Goal: Obtain resource: Download file/media

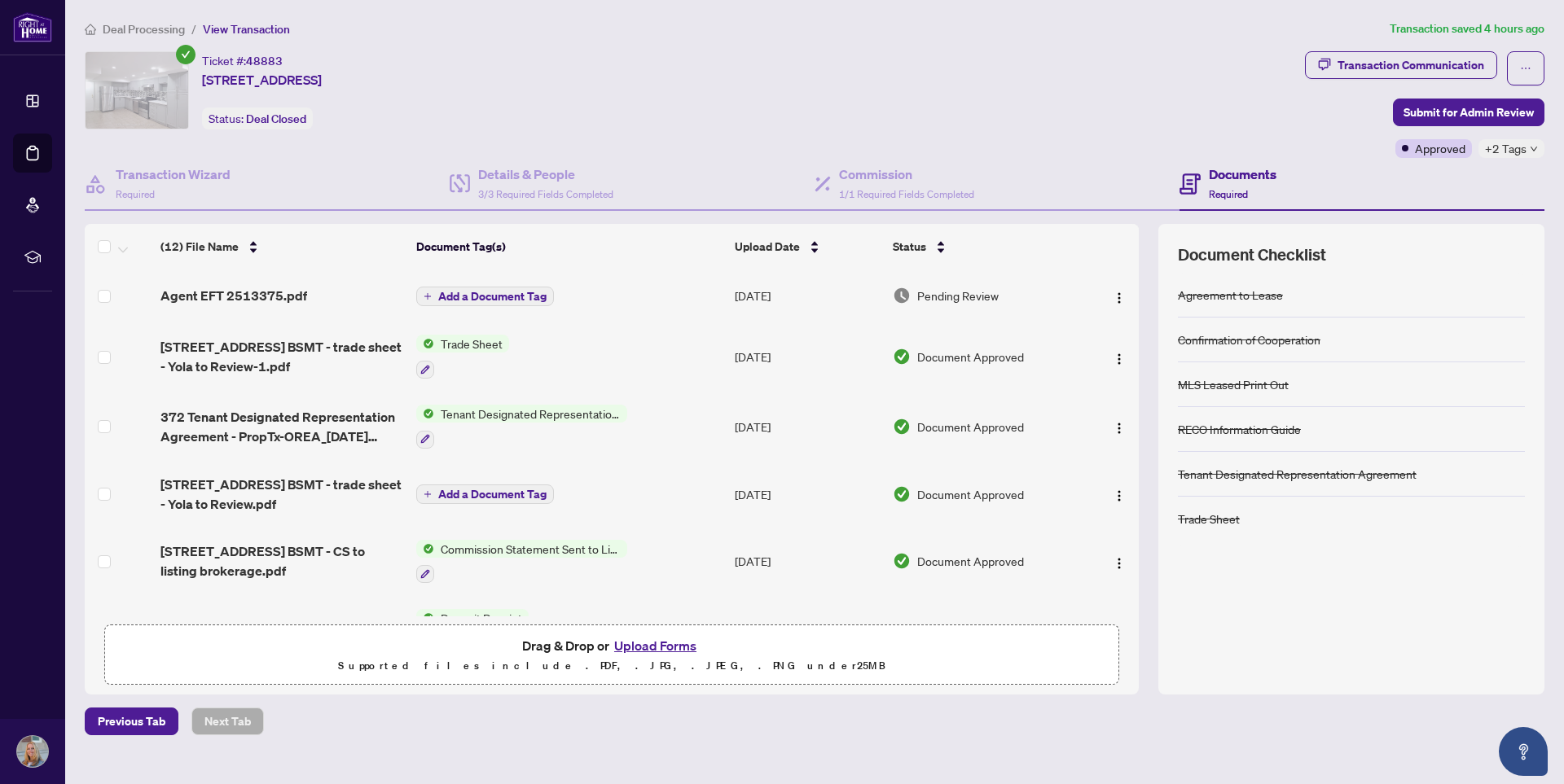
click at [246, 305] on td "Agent EFT 2513375.pdf" at bounding box center [281, 295] width 255 height 52
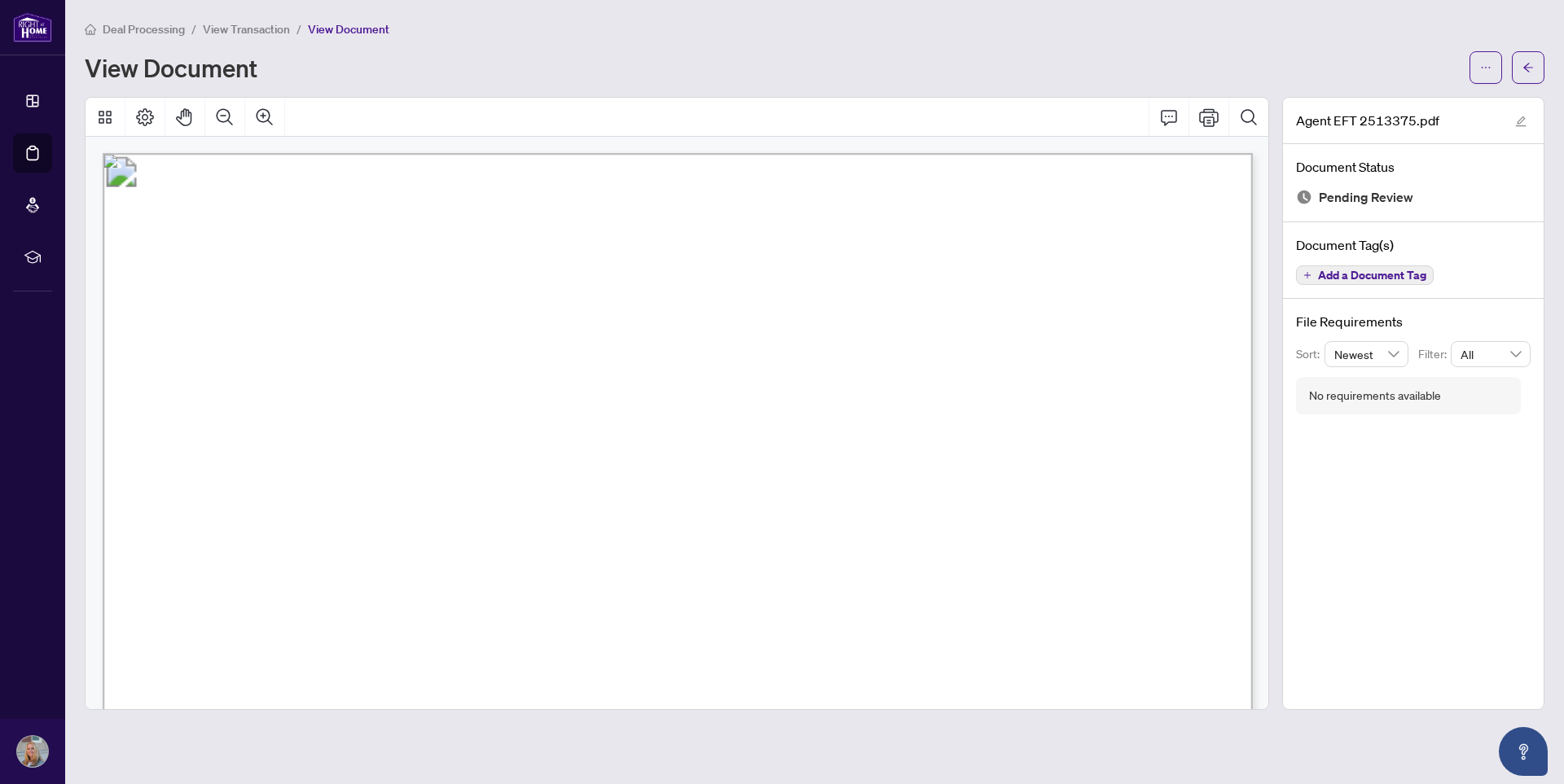
scroll to position [371, 0]
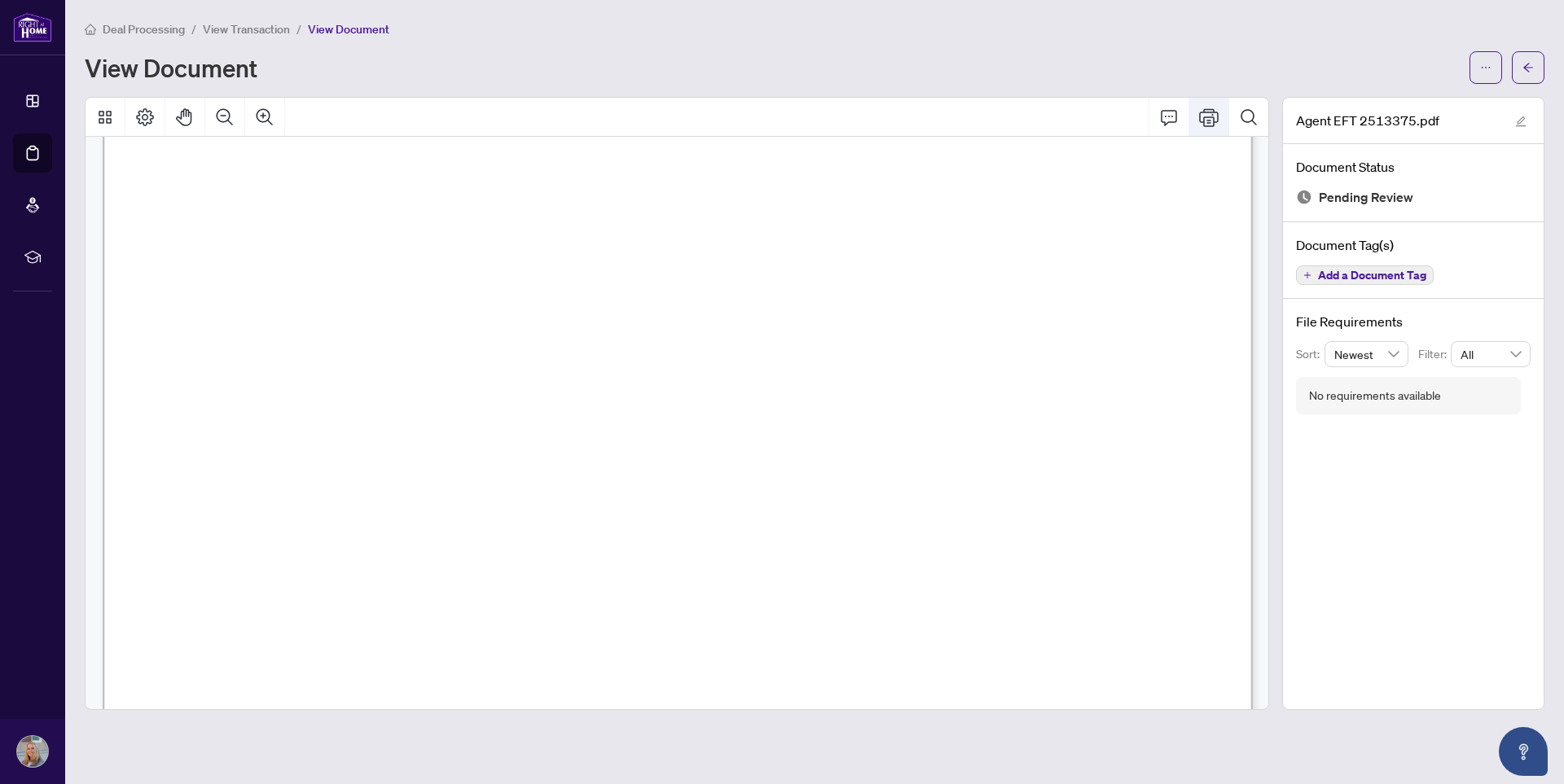
click at [1209, 118] on icon "Print" at bounding box center [1209, 118] width 20 height 20
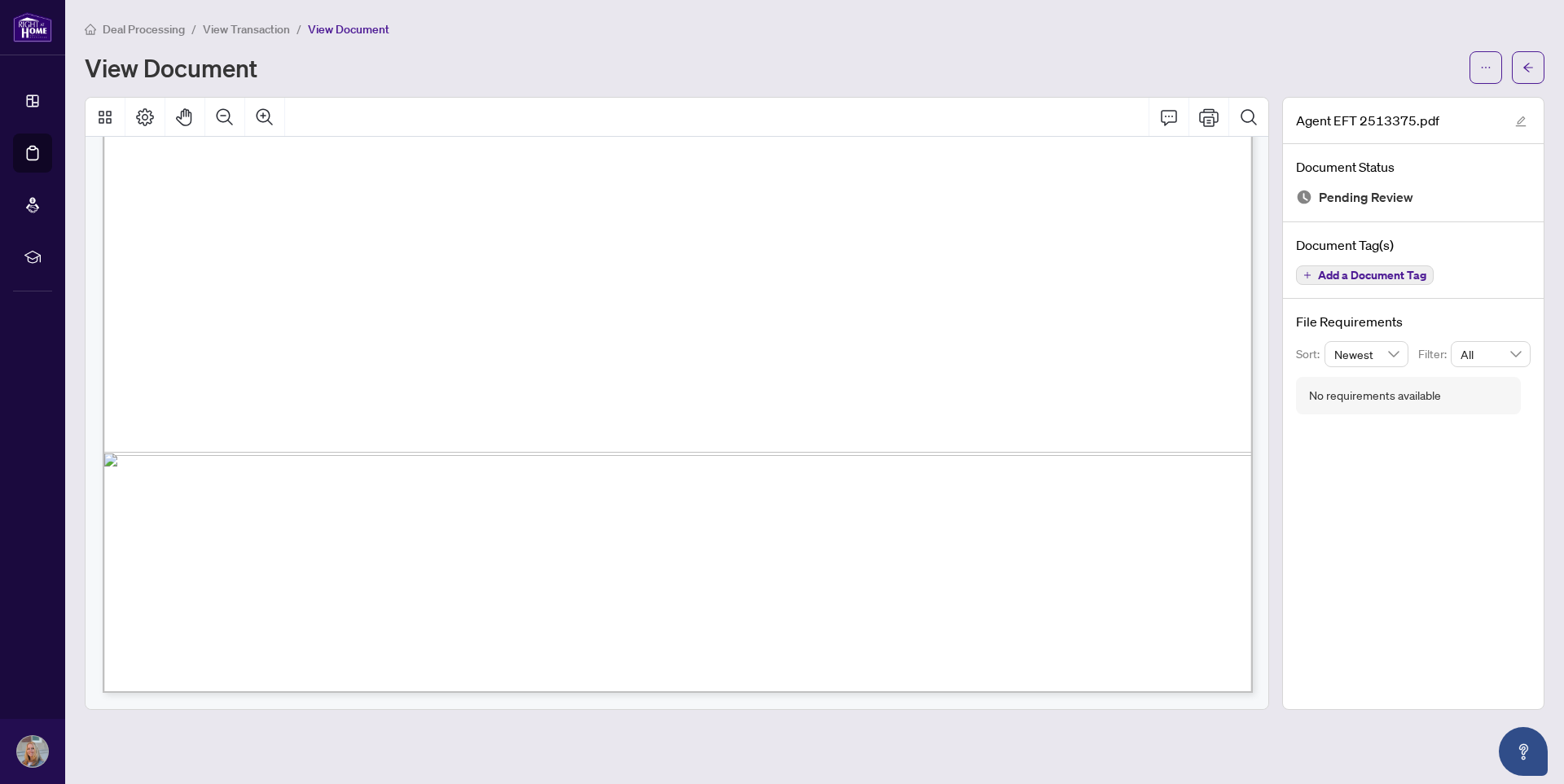
scroll to position [0, 0]
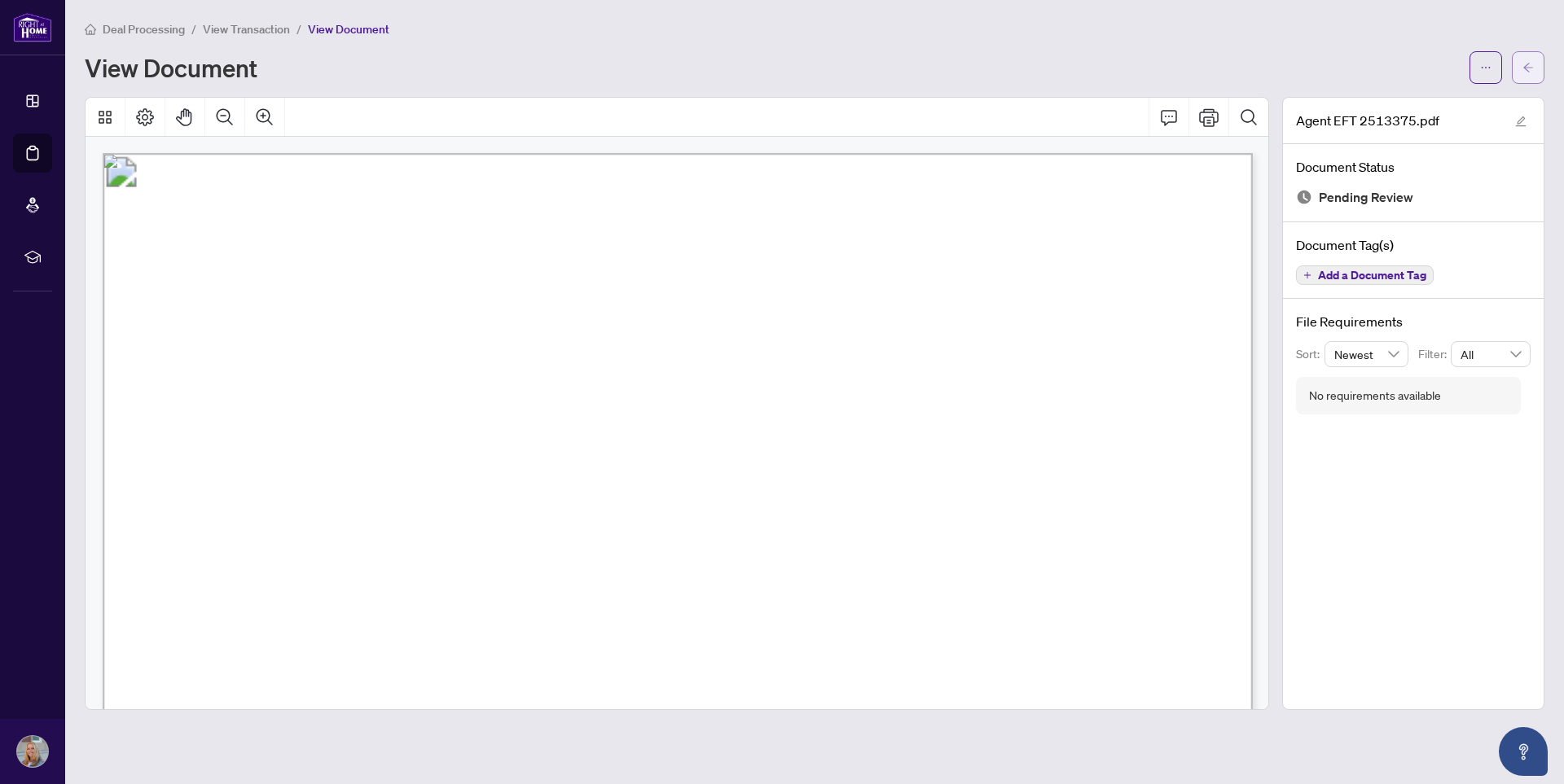
click at [1532, 69] on icon "arrow-left" at bounding box center [1528, 68] width 12 height 12
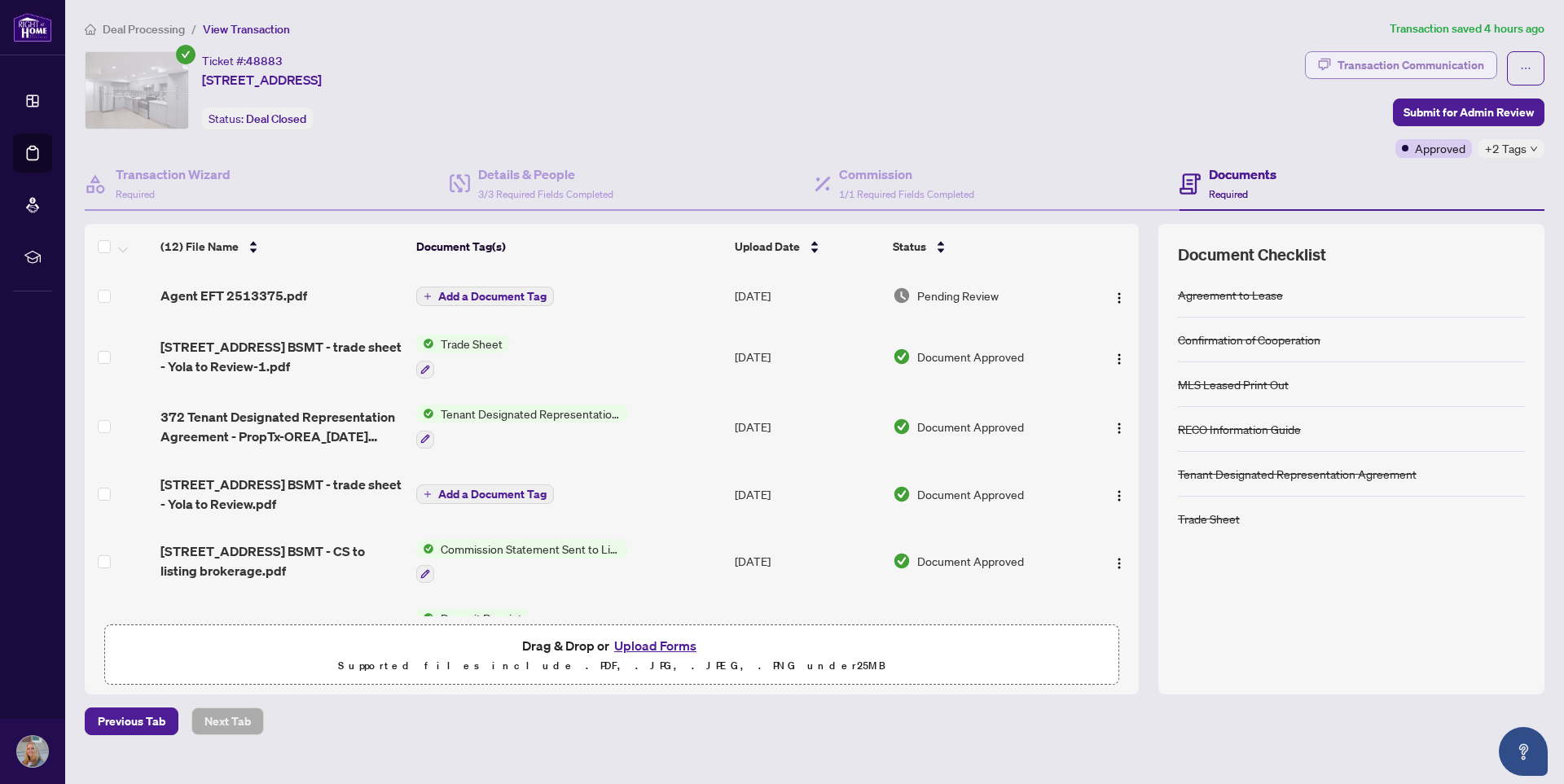
click at [1444, 62] on div "Transaction Communication" at bounding box center [1410, 65] width 147 height 26
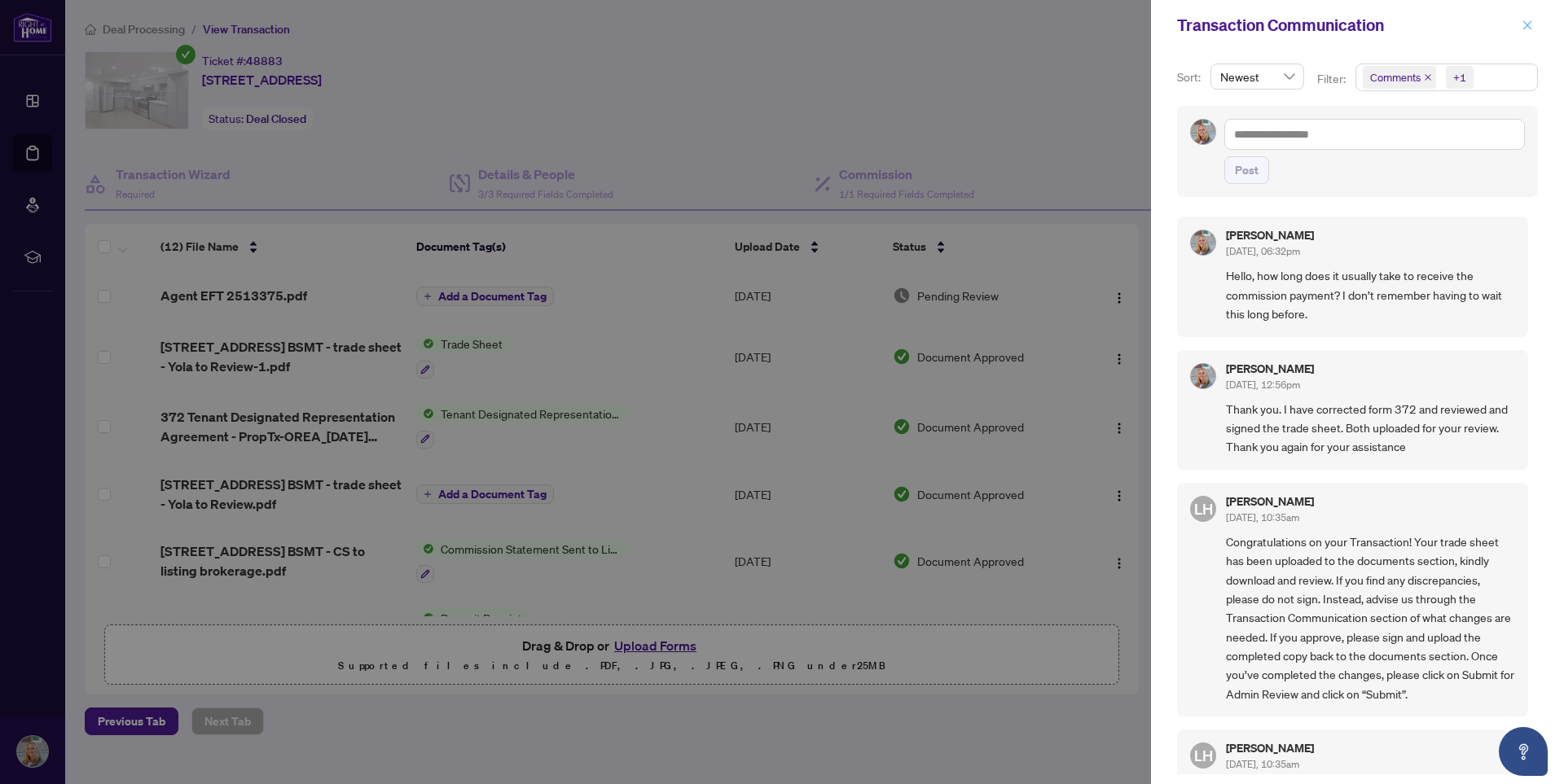
click at [1527, 23] on icon "close" at bounding box center [1527, 25] width 9 height 9
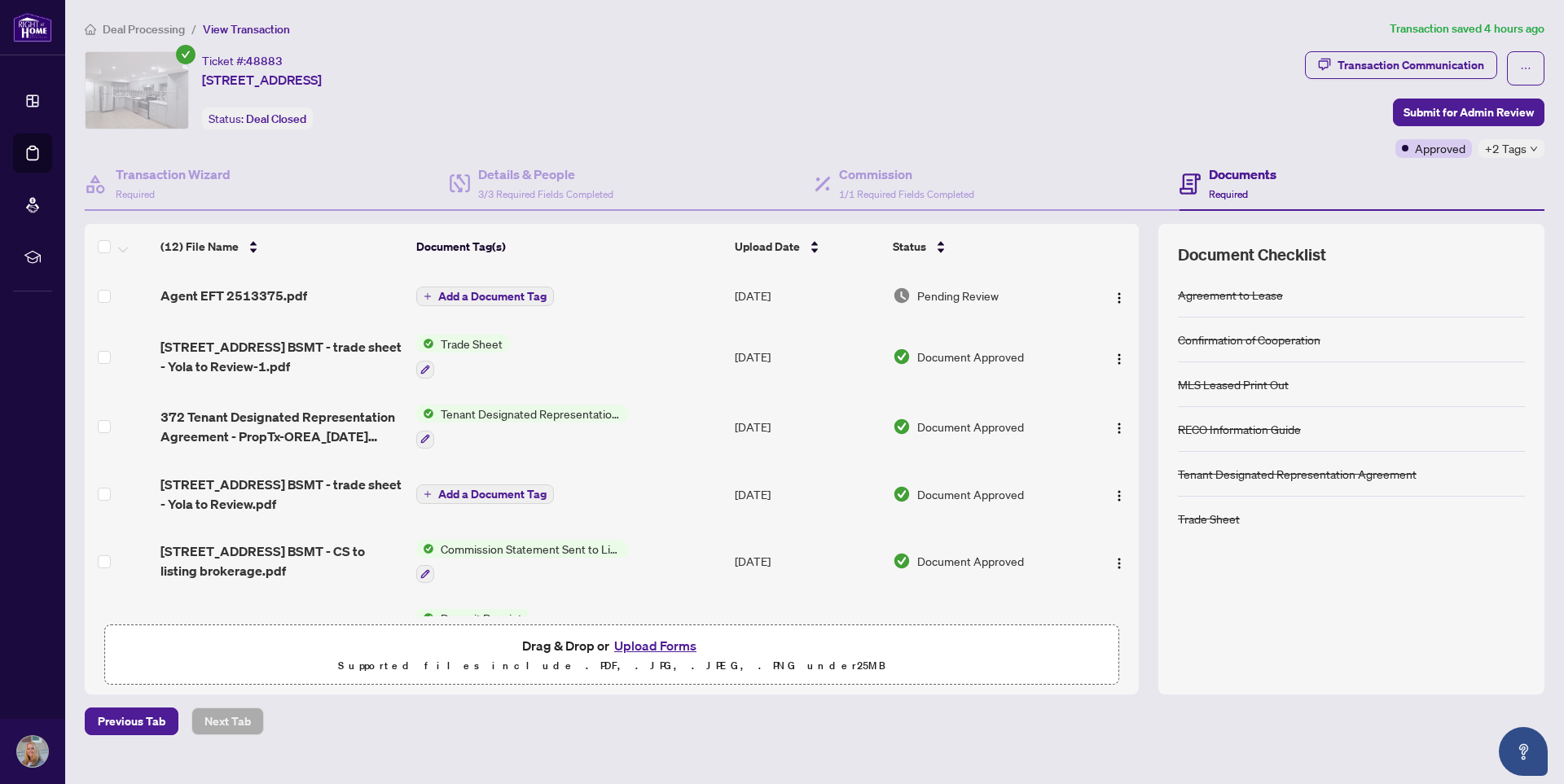
click at [1071, 96] on div "Ticket #: 48883 [STREET_ADDRESS][PERSON_NAME] Status: Deal Closed" at bounding box center [692, 90] width 1214 height 78
